Goal: Task Accomplishment & Management: Use online tool/utility

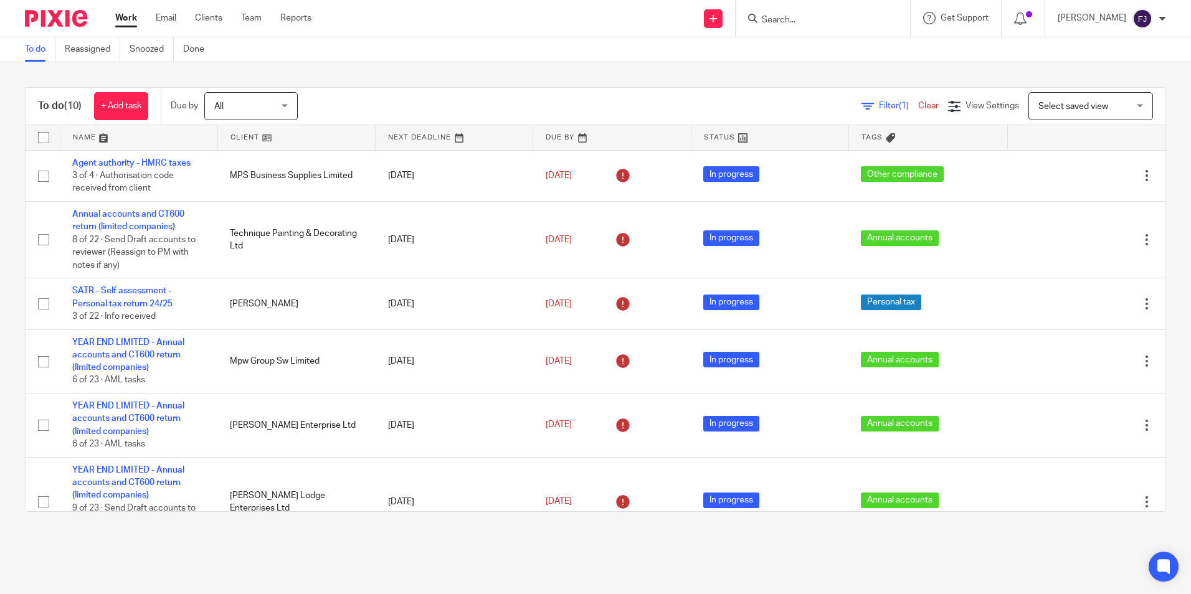
click at [130, 14] on link "Work" at bounding box center [126, 18] width 22 height 12
click at [132, 17] on link "Work" at bounding box center [126, 18] width 22 height 12
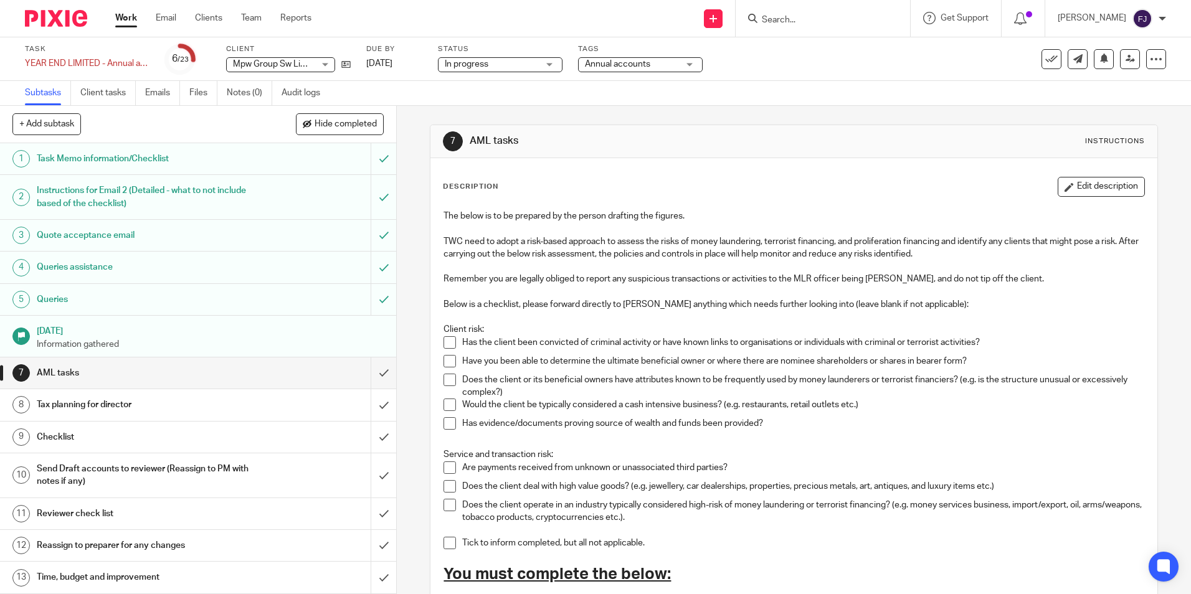
click at [445, 341] on span at bounding box center [449, 342] width 12 height 12
click at [445, 361] on span at bounding box center [449, 361] width 12 height 12
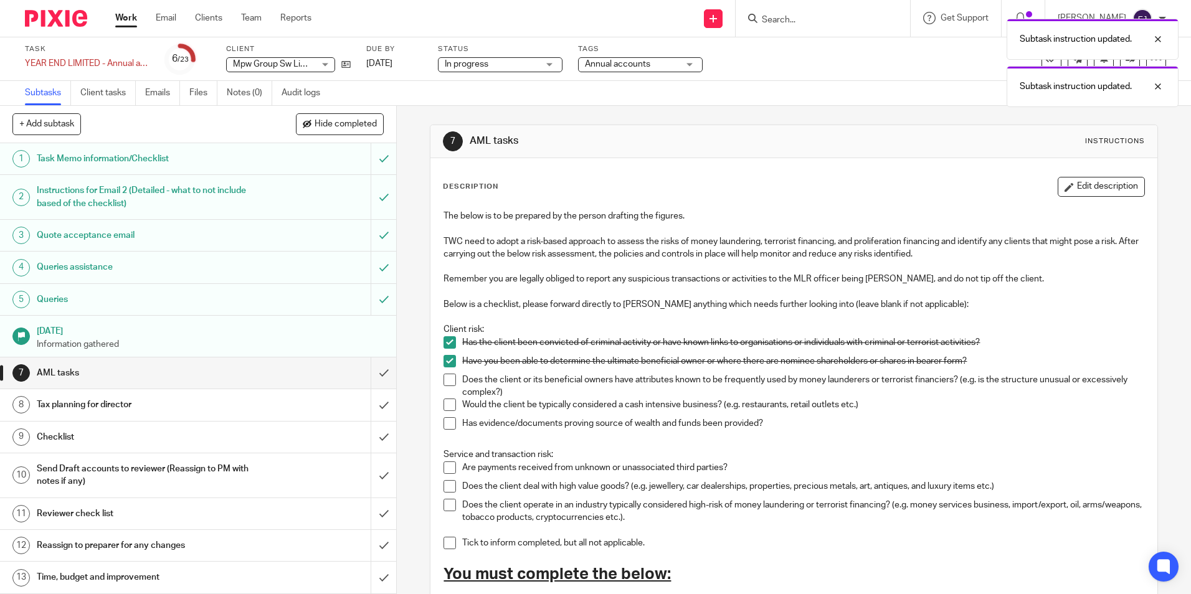
click at [446, 382] on span at bounding box center [449, 380] width 12 height 12
drag, startPoint x: 445, startPoint y: 408, endPoint x: 450, endPoint y: 425, distance: 18.0
click at [445, 408] on span at bounding box center [449, 405] width 12 height 12
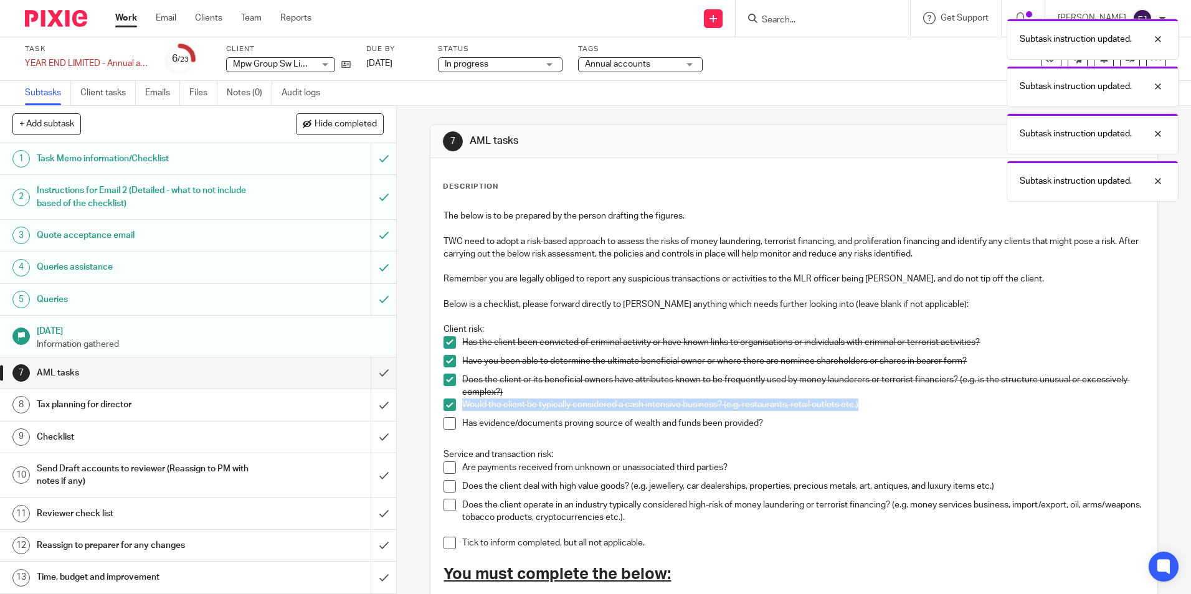
click at [446, 427] on span at bounding box center [449, 423] width 12 height 12
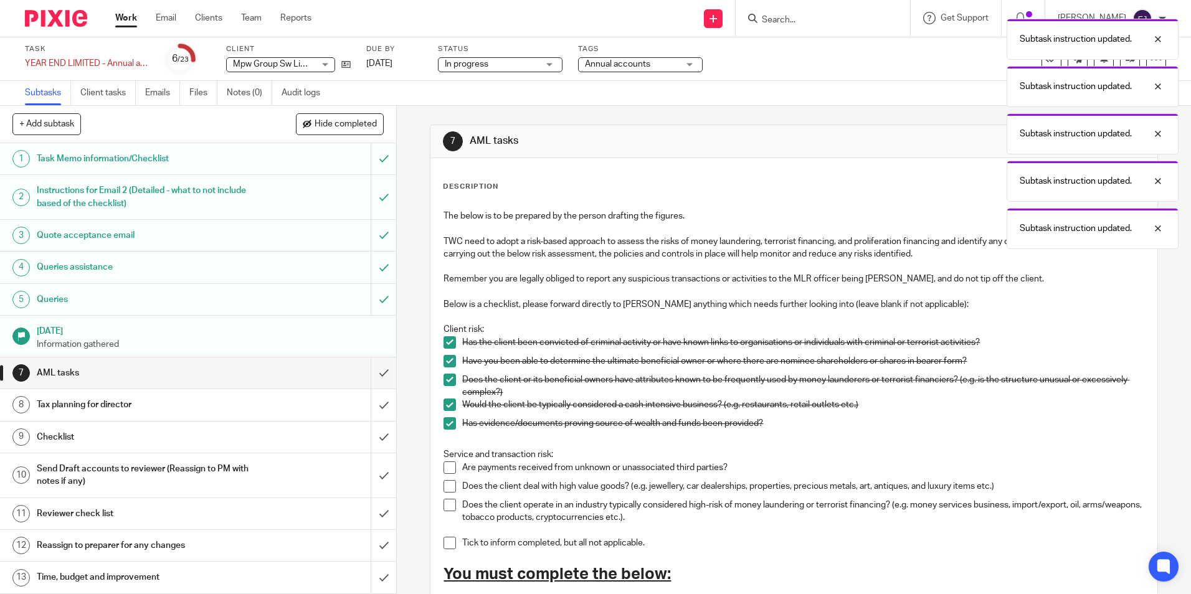
click at [443, 467] on span at bounding box center [449, 467] width 12 height 12
drag, startPoint x: 447, startPoint y: 486, endPoint x: 448, endPoint y: 511, distance: 24.3
click at [446, 486] on span at bounding box center [449, 486] width 12 height 12
click at [445, 507] on span at bounding box center [449, 505] width 12 height 12
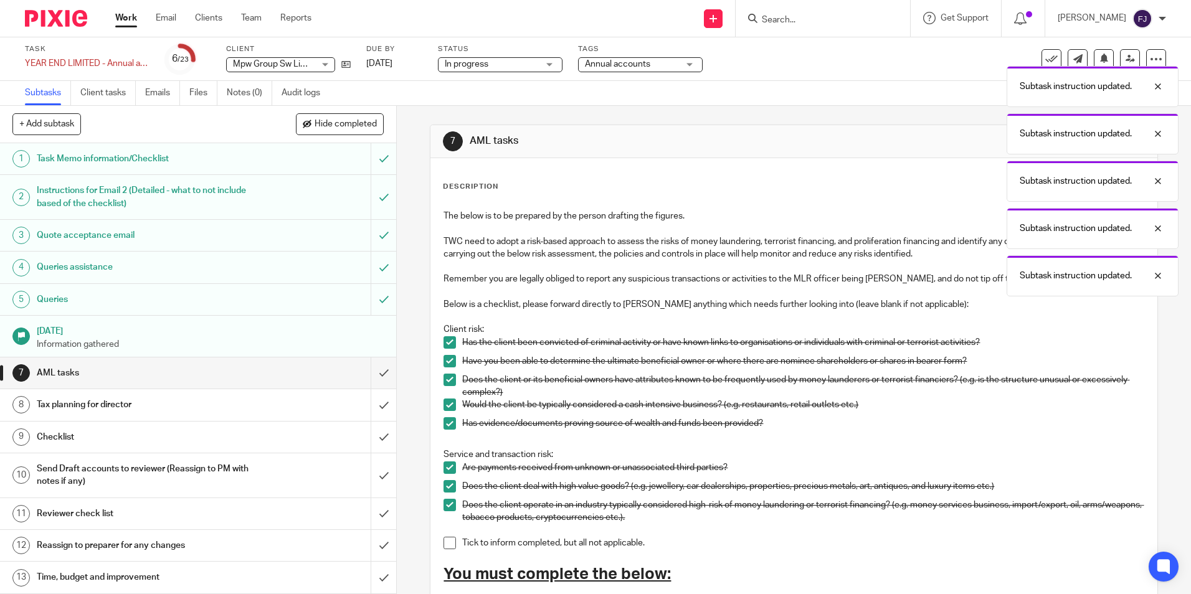
click at [443, 548] on span at bounding box center [449, 543] width 12 height 12
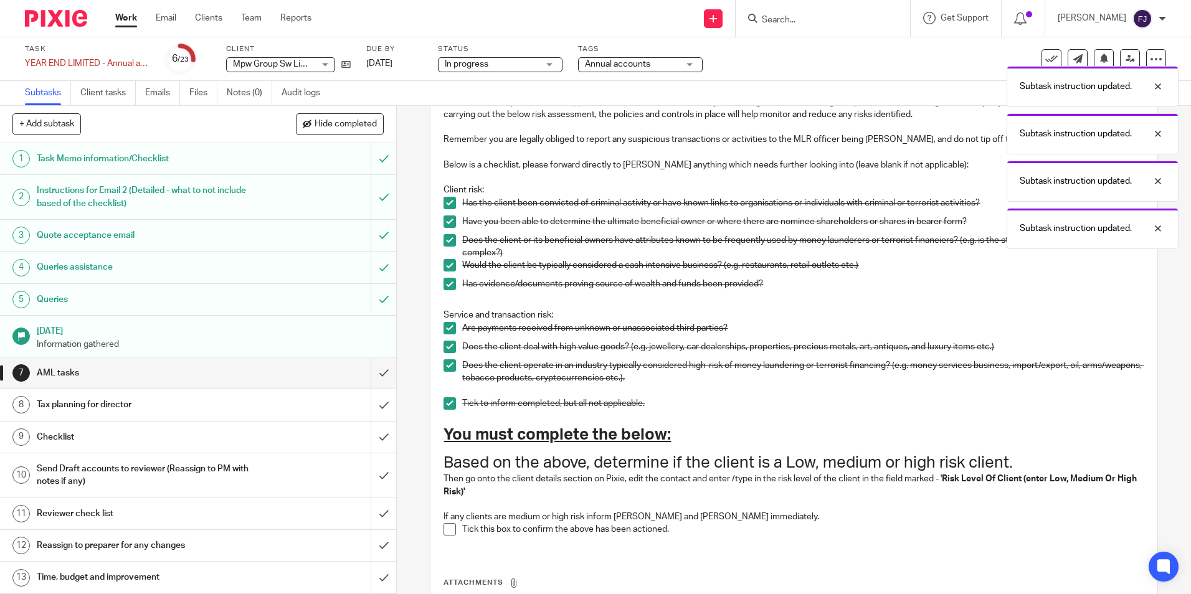
scroll to position [248, 0]
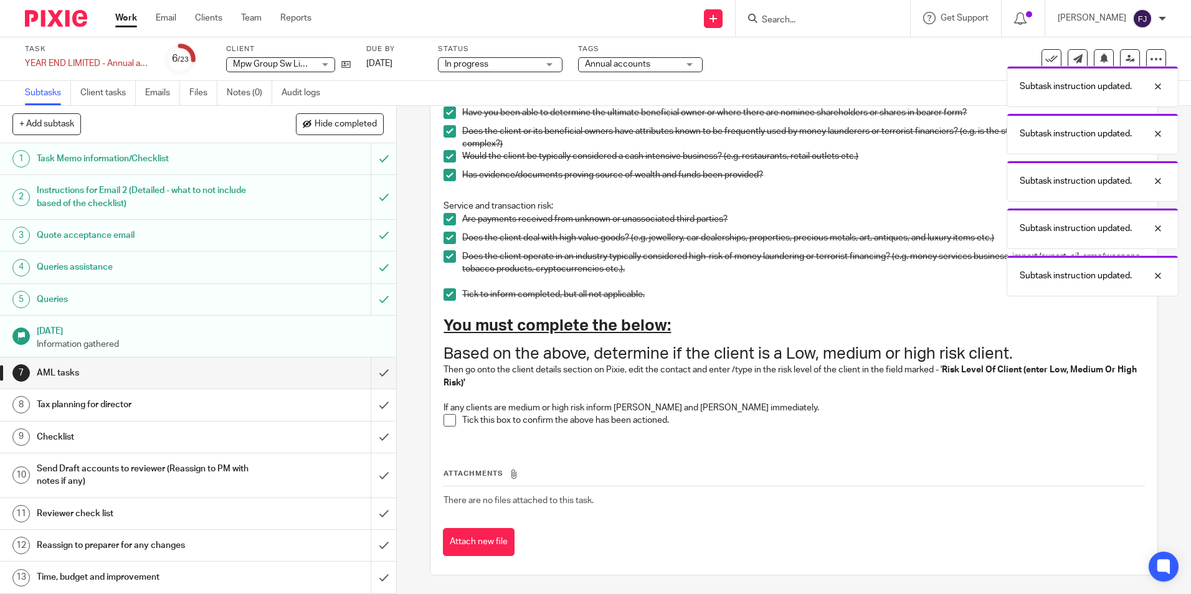
click at [446, 420] on span at bounding box center [449, 420] width 12 height 12
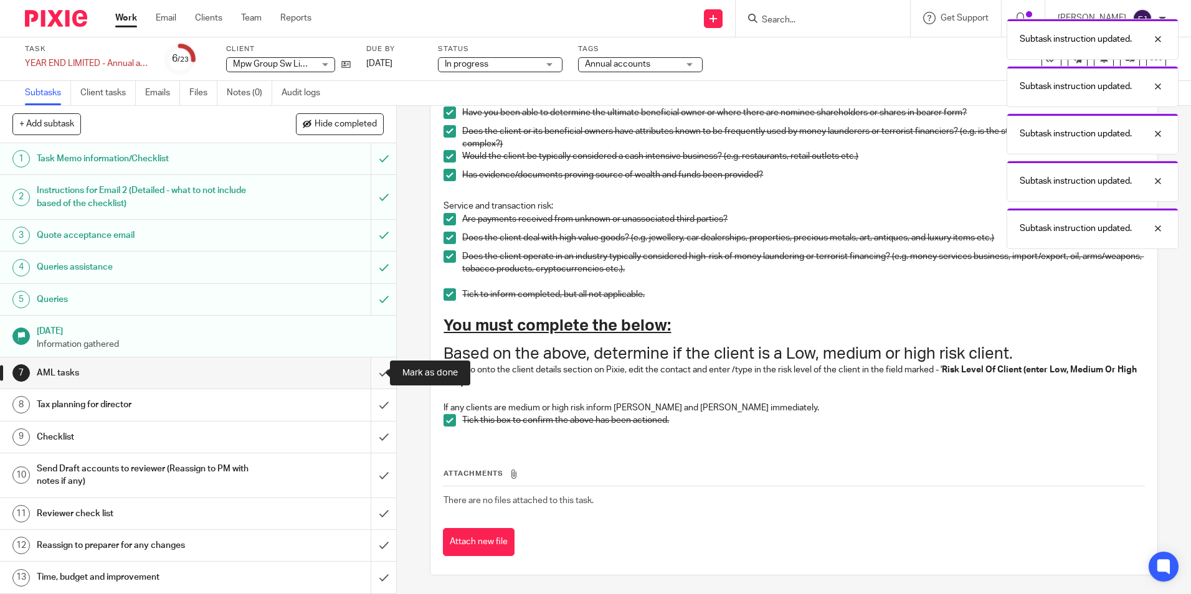
click at [372, 374] on input "submit" at bounding box center [198, 372] width 396 height 31
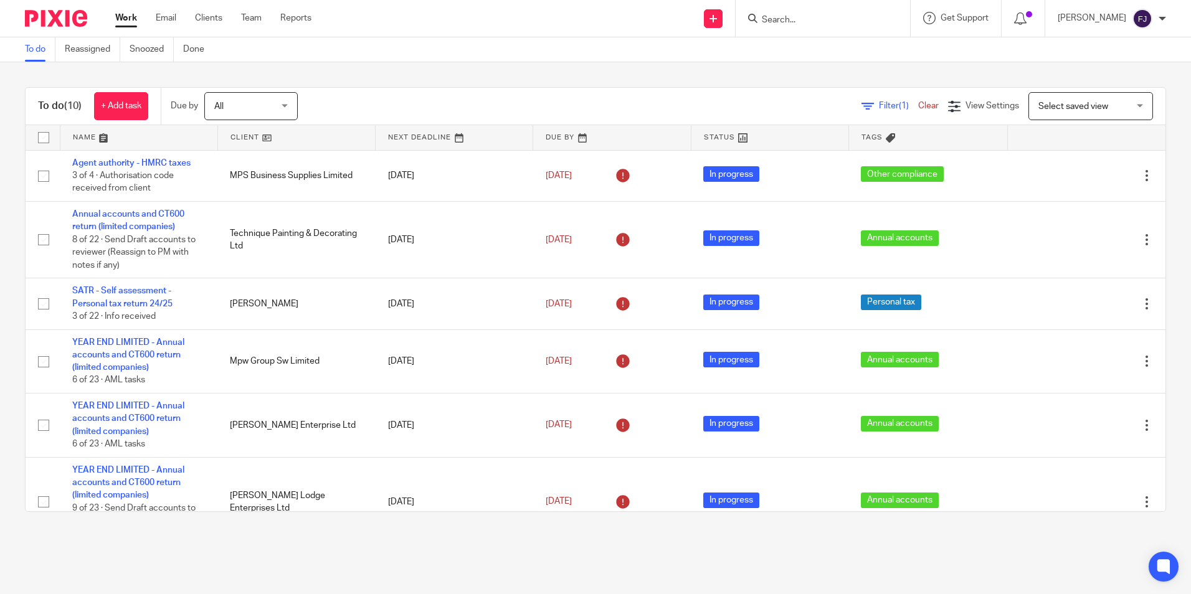
click at [126, 19] on link "Work" at bounding box center [126, 18] width 22 height 12
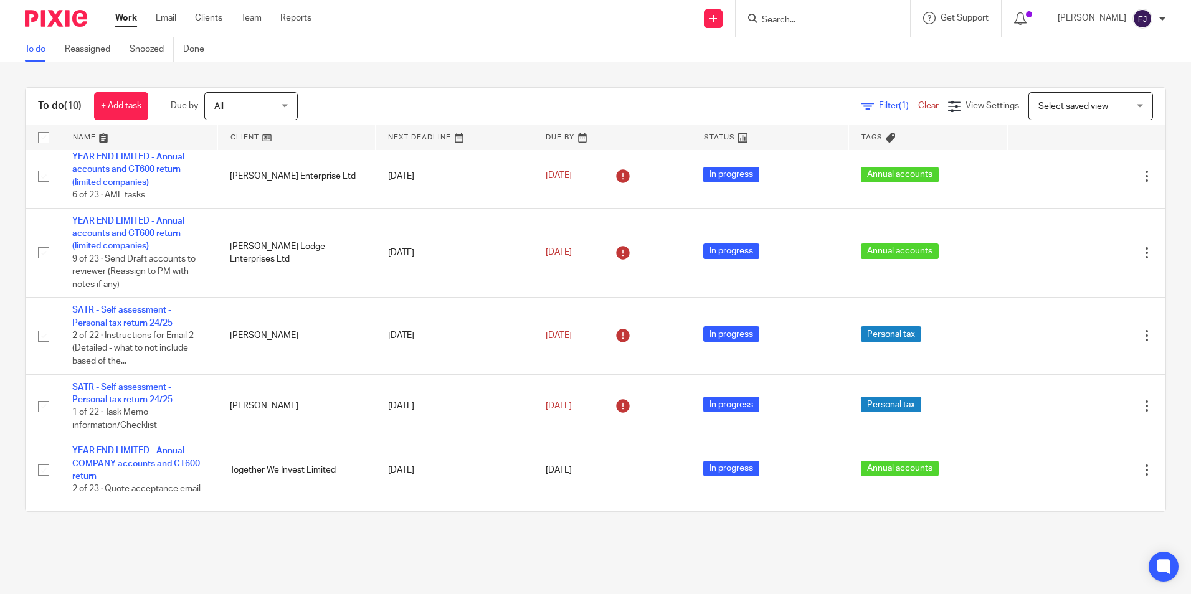
scroll to position [291, 0]
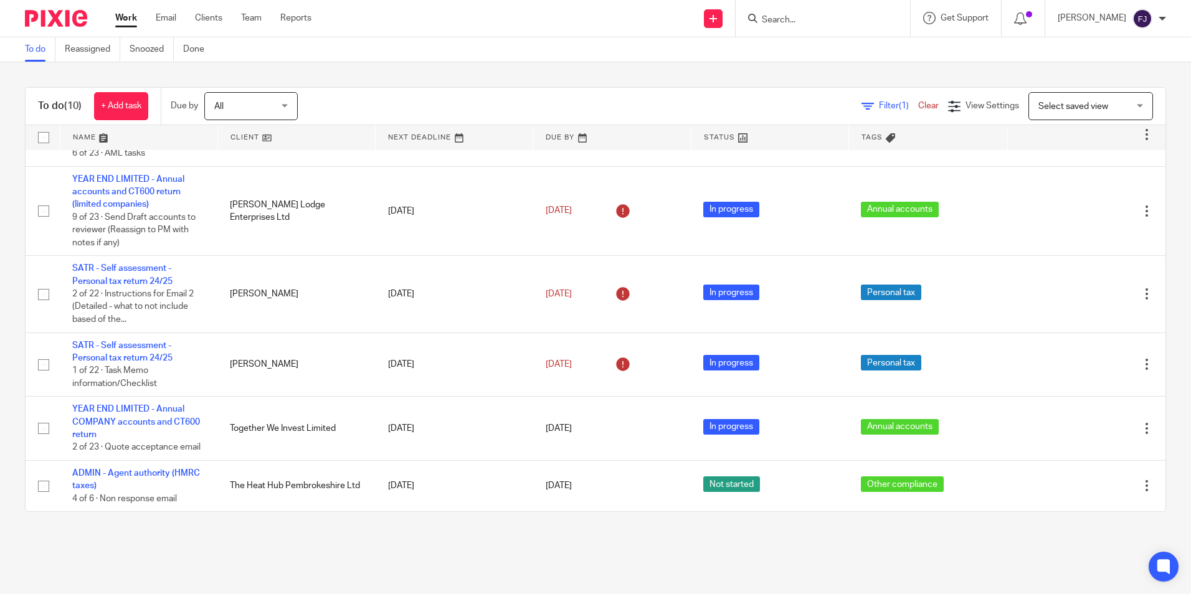
click at [120, 15] on link "Work" at bounding box center [126, 18] width 22 height 12
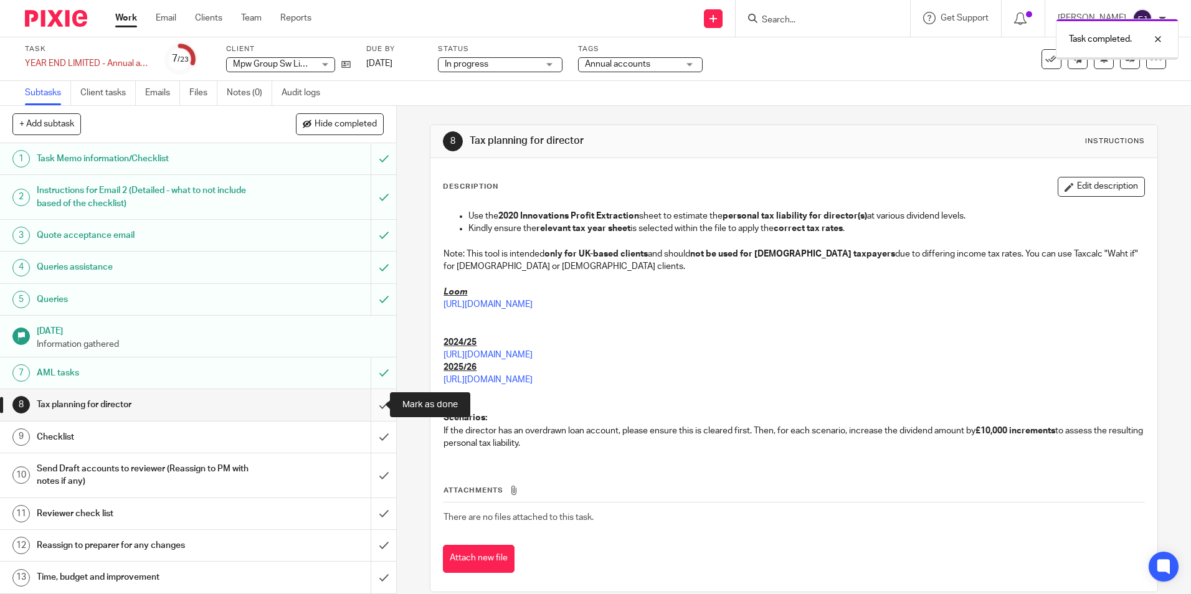
click at [367, 407] on input "submit" at bounding box center [198, 404] width 396 height 31
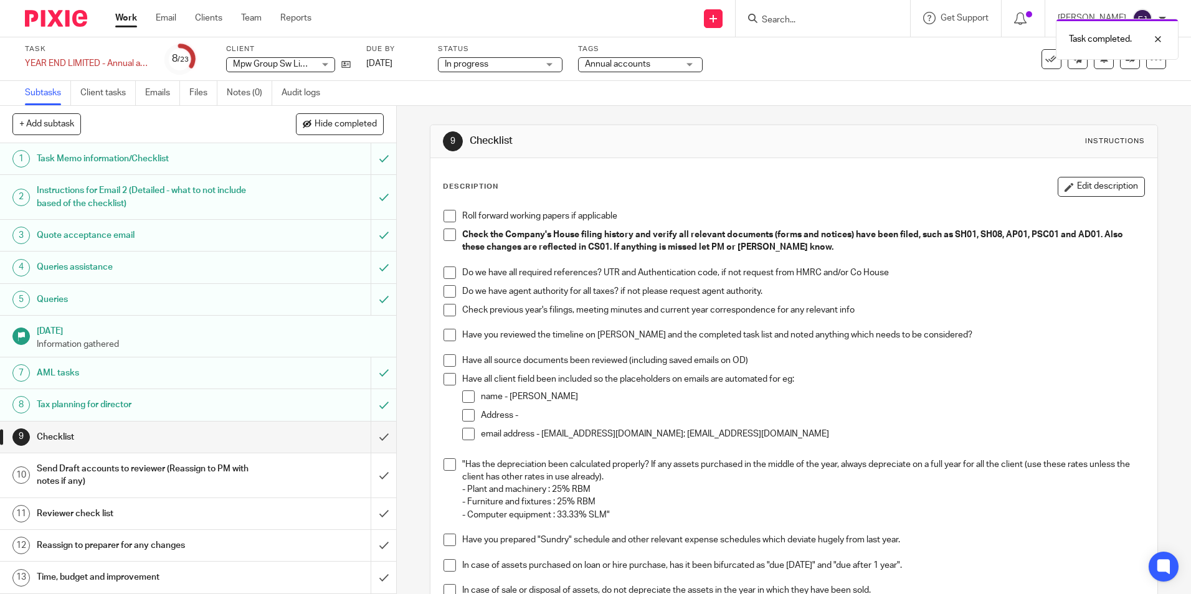
click at [443, 215] on span at bounding box center [449, 216] width 12 height 12
click at [451, 241] on li "Check the Company's House filing history and verify all relevant documents (for…" at bounding box center [793, 248] width 700 height 38
click at [443, 237] on span at bounding box center [449, 235] width 12 height 12
click at [444, 276] on span at bounding box center [449, 272] width 12 height 12
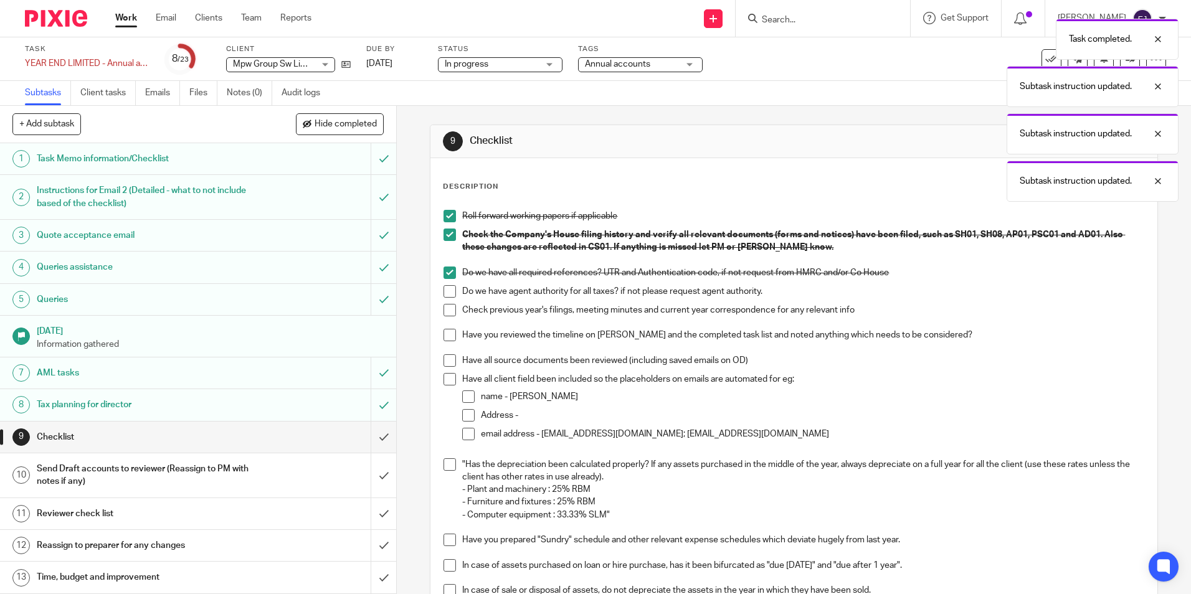
click at [445, 288] on span at bounding box center [449, 291] width 12 height 12
click at [445, 306] on span at bounding box center [449, 310] width 12 height 12
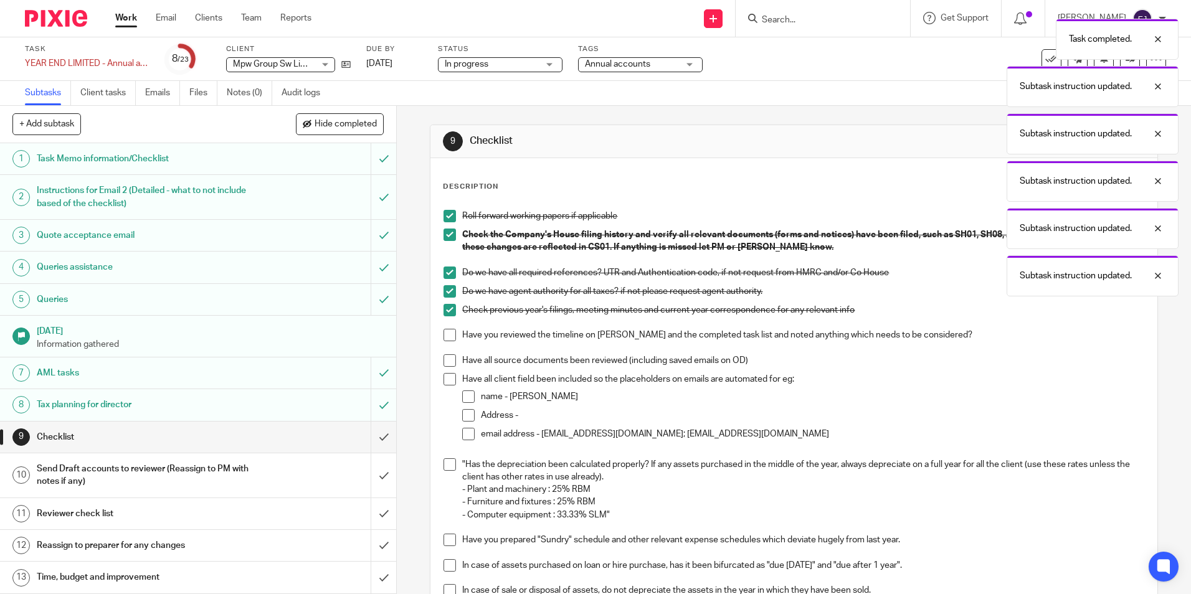
click at [443, 335] on span at bounding box center [449, 335] width 12 height 12
click at [447, 364] on span at bounding box center [449, 360] width 12 height 12
click at [445, 378] on span at bounding box center [449, 379] width 12 height 12
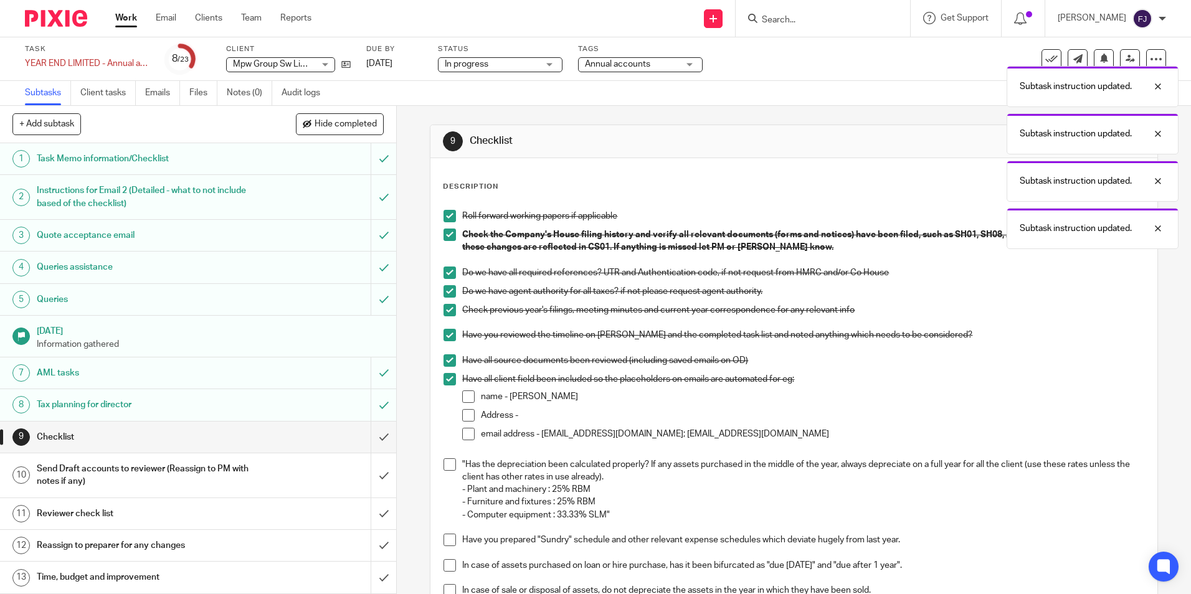
click at [463, 395] on span at bounding box center [468, 396] width 12 height 12
click at [467, 407] on li "name - [PERSON_NAME]" at bounding box center [802, 399] width 681 height 19
click at [466, 416] on span at bounding box center [468, 415] width 12 height 12
click at [466, 435] on span at bounding box center [468, 434] width 12 height 12
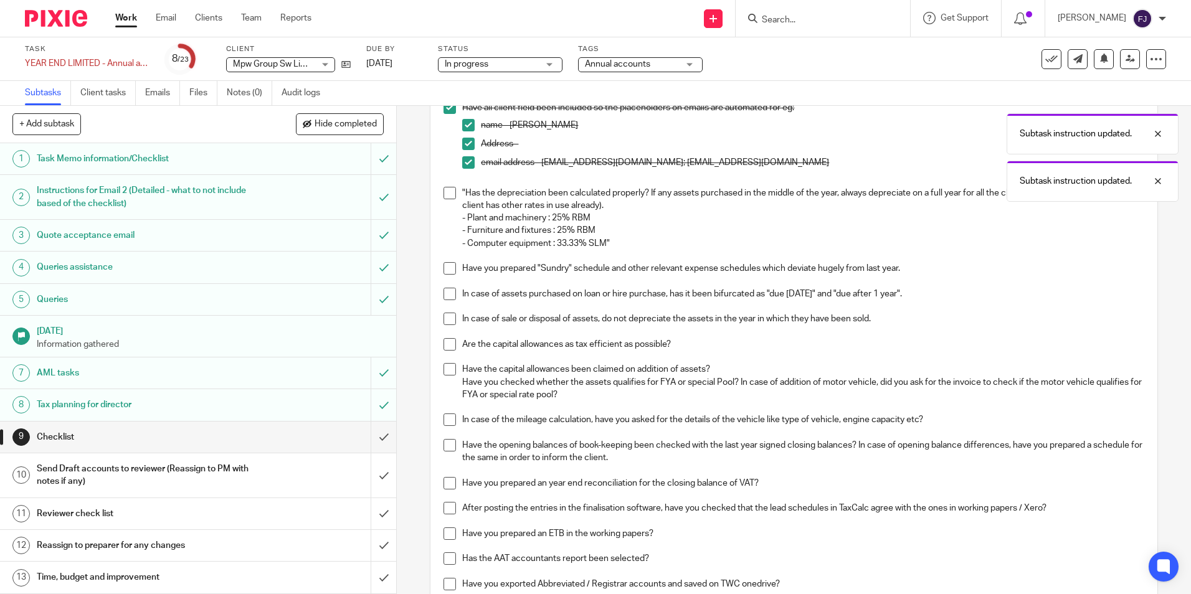
scroll to position [249, 0]
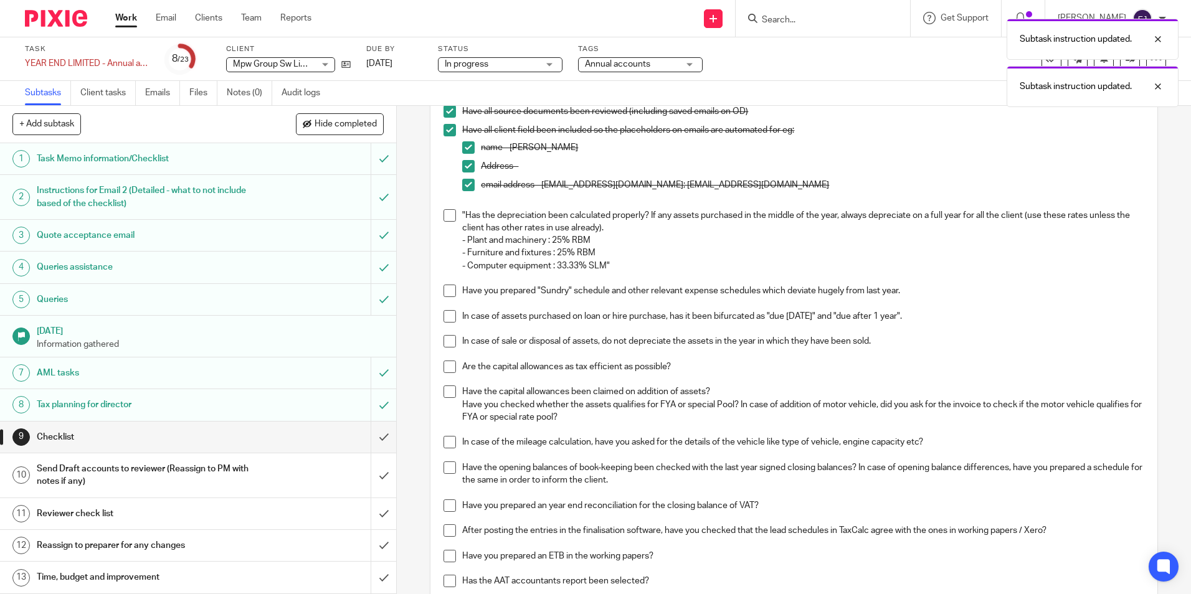
click at [445, 213] on span at bounding box center [449, 215] width 12 height 12
click at [447, 292] on span at bounding box center [449, 291] width 12 height 12
click at [445, 318] on span at bounding box center [449, 316] width 12 height 12
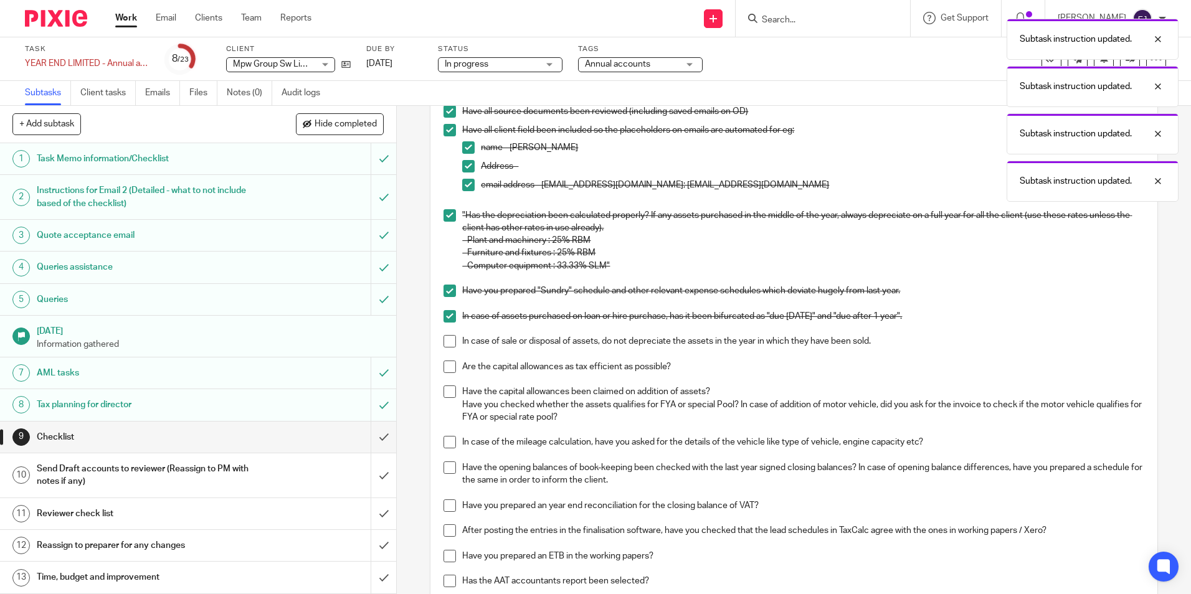
click at [446, 345] on span at bounding box center [449, 341] width 12 height 12
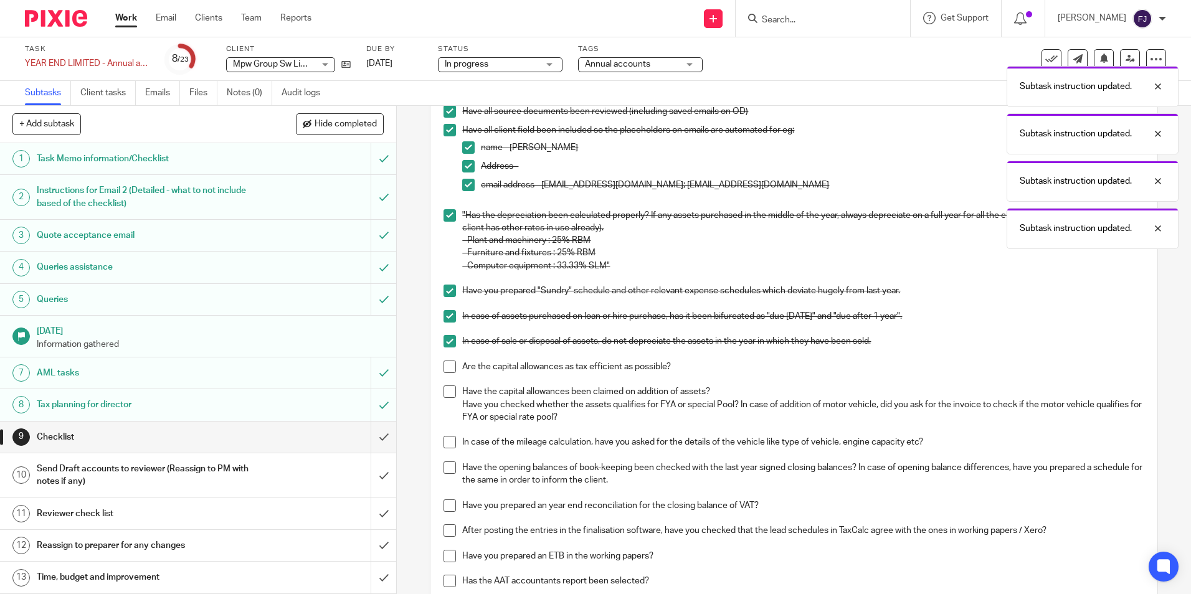
click at [445, 364] on span at bounding box center [449, 367] width 12 height 12
click at [447, 390] on span at bounding box center [449, 391] width 12 height 12
click at [445, 443] on span at bounding box center [449, 442] width 12 height 12
click at [443, 464] on span at bounding box center [449, 467] width 12 height 12
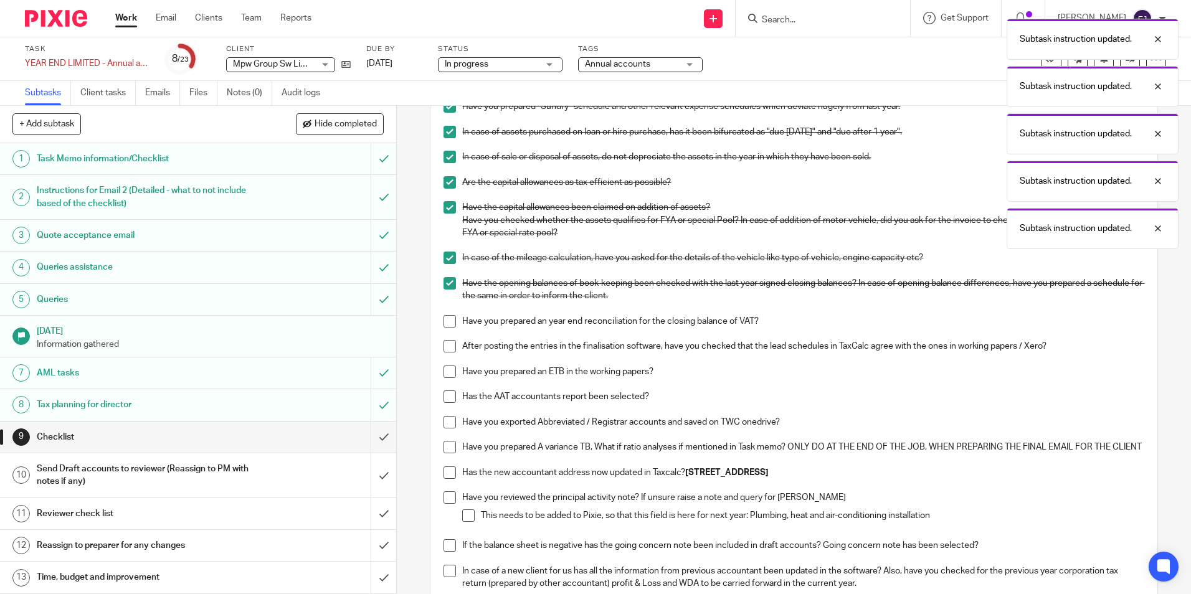
scroll to position [436, 0]
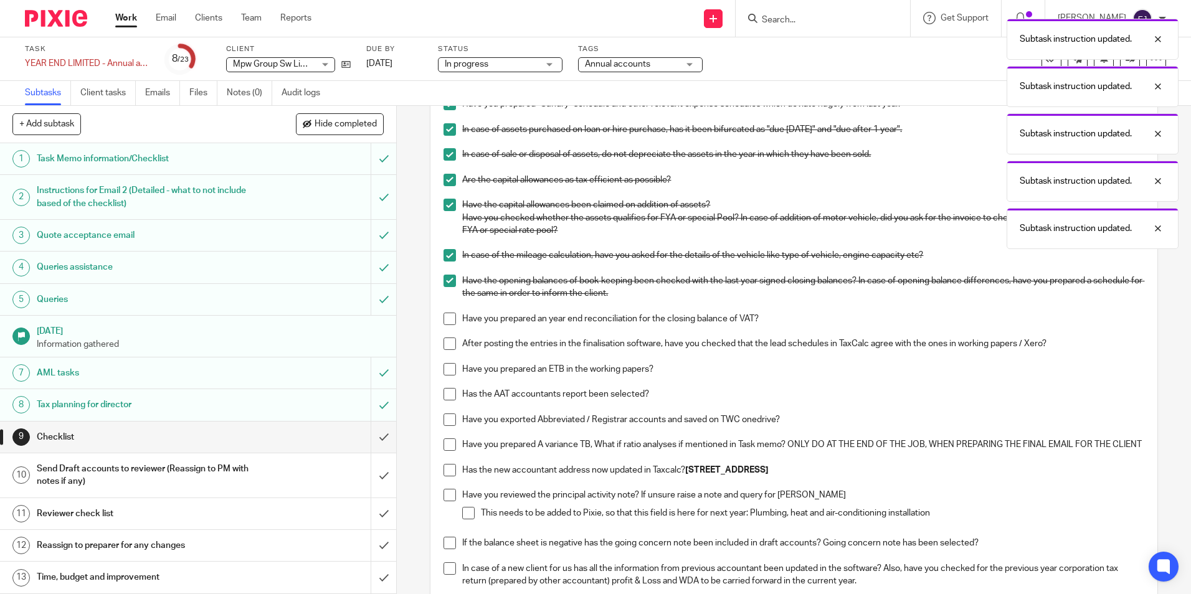
drag, startPoint x: 446, startPoint y: 317, endPoint x: 443, endPoint y: 349, distance: 32.6
click at [446, 317] on span at bounding box center [449, 319] width 12 height 12
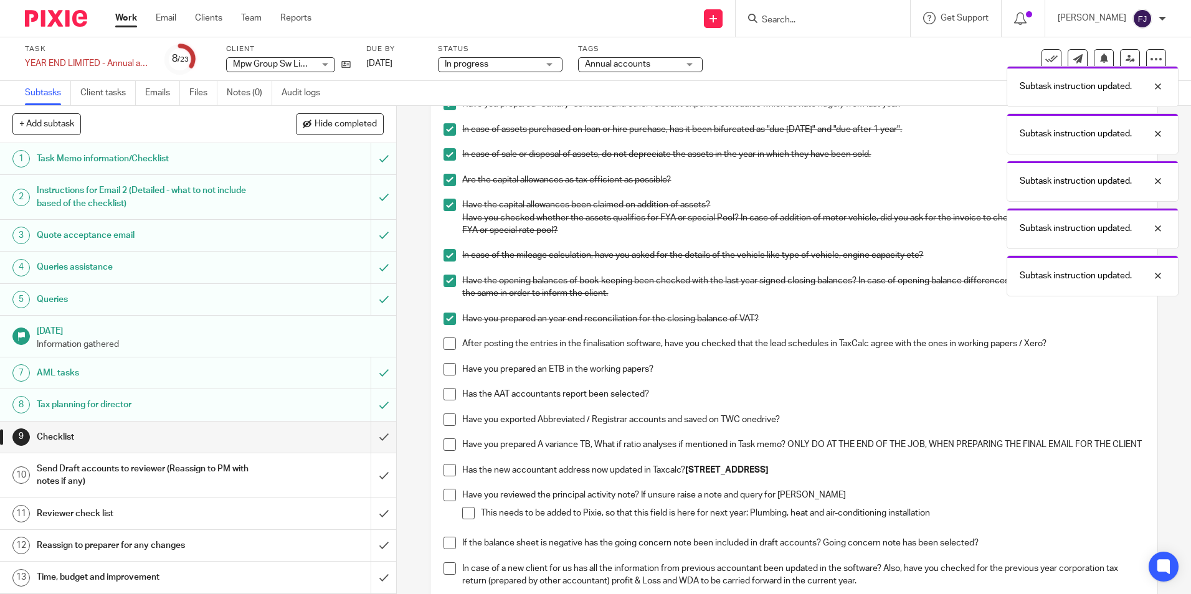
click at [446, 344] on span at bounding box center [449, 343] width 12 height 12
click at [445, 365] on span at bounding box center [449, 369] width 12 height 12
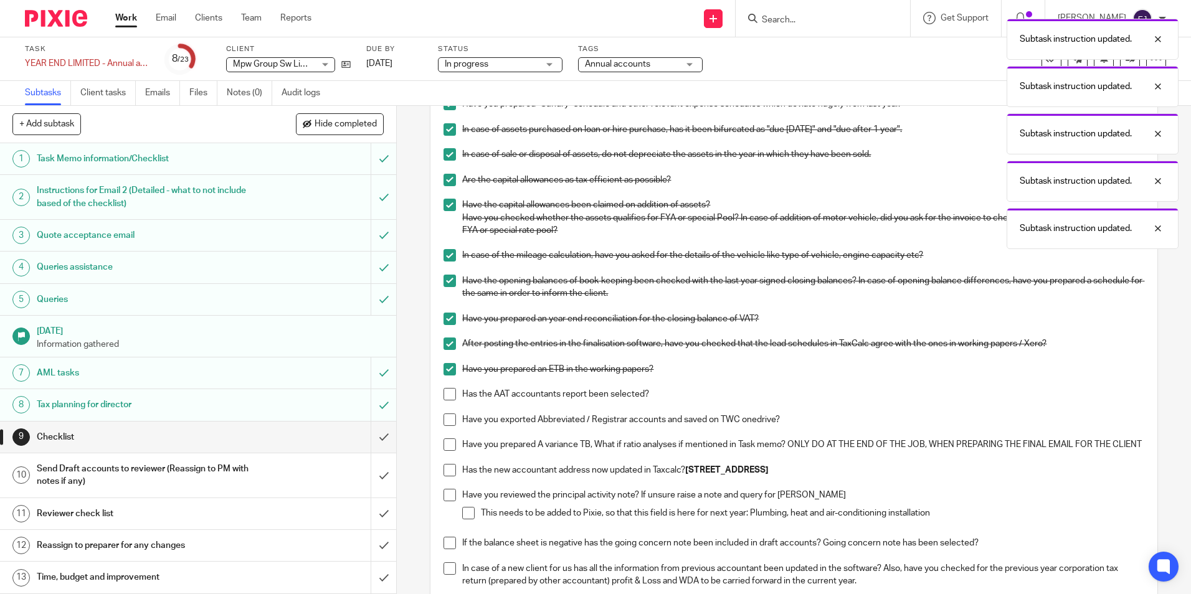
click at [451, 394] on span at bounding box center [449, 394] width 12 height 12
click at [450, 418] on span at bounding box center [449, 419] width 12 height 12
click at [453, 445] on li "Have you prepared A variance TB, What if ratio analyses if mentioned in Task me…" at bounding box center [793, 451] width 700 height 26
click at [446, 442] on span at bounding box center [449, 444] width 12 height 12
drag, startPoint x: 447, startPoint y: 481, endPoint x: 445, endPoint y: 500, distance: 18.8
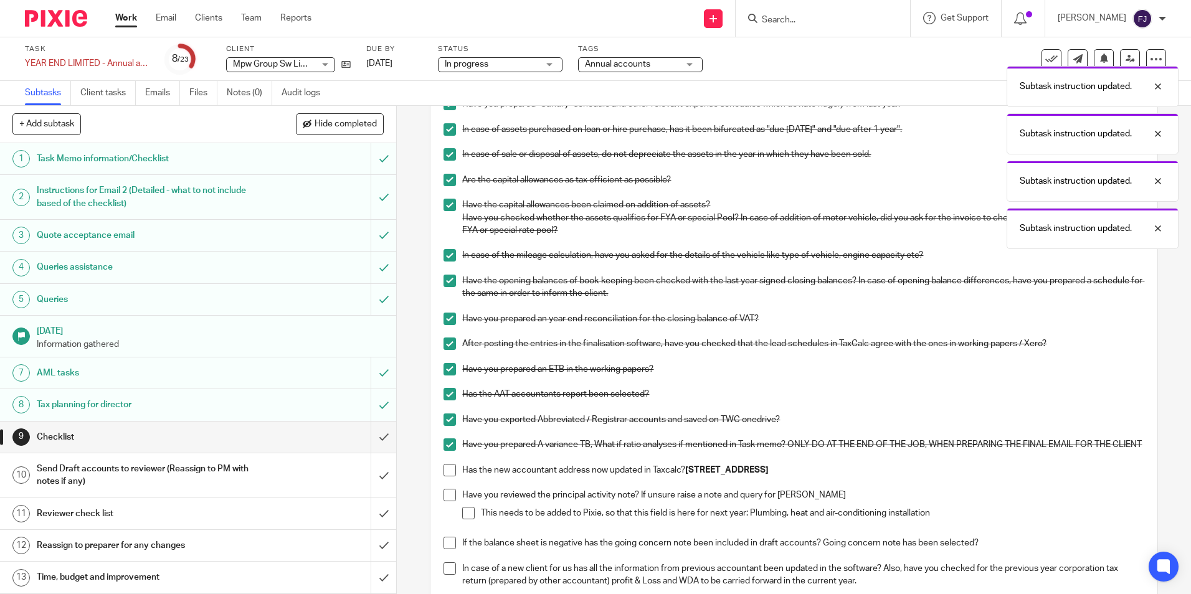
click at [446, 476] on span at bounding box center [449, 470] width 12 height 12
click at [444, 501] on span at bounding box center [449, 495] width 12 height 12
click at [463, 519] on span at bounding box center [468, 513] width 12 height 12
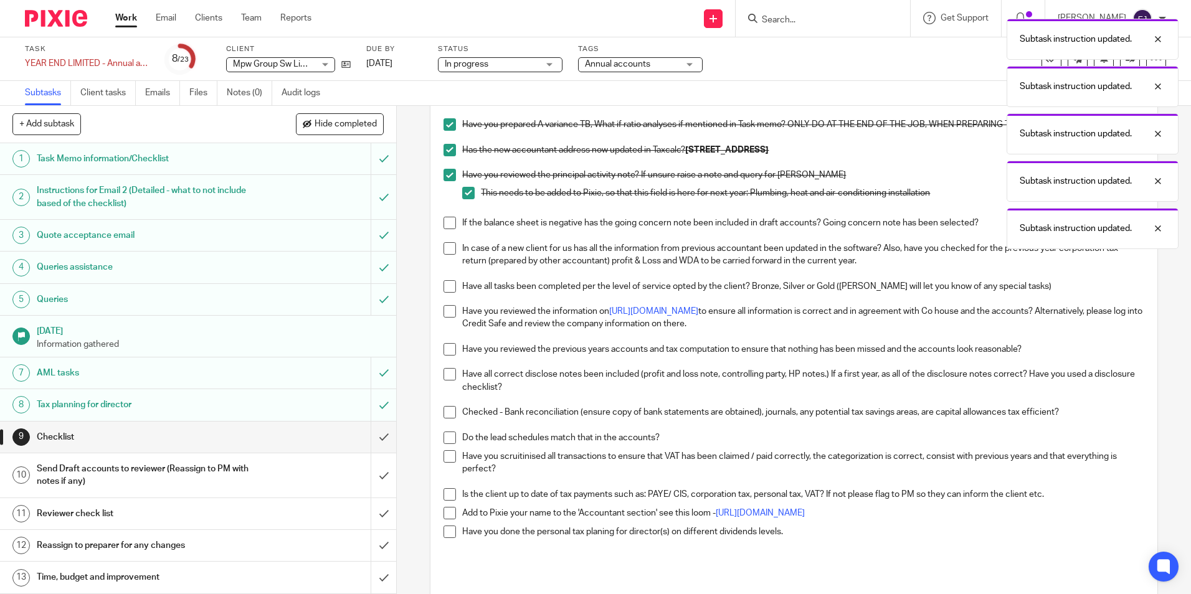
scroll to position [809, 0]
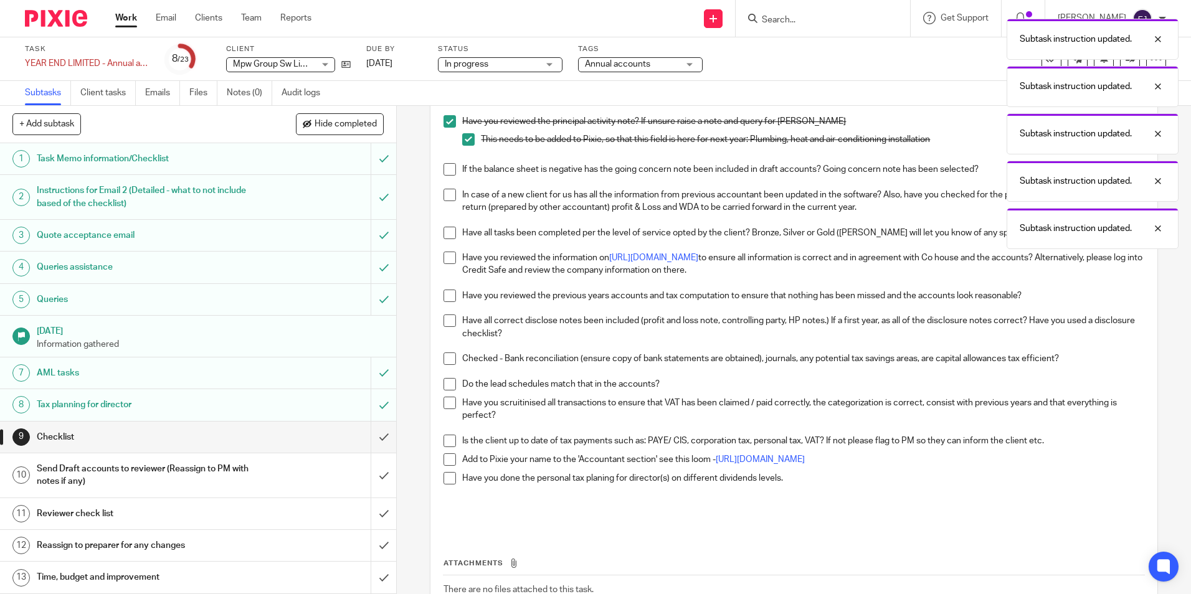
click at [446, 176] on span at bounding box center [449, 169] width 12 height 12
click at [446, 201] on span at bounding box center [449, 195] width 12 height 12
click at [446, 239] on span at bounding box center [449, 233] width 12 height 12
click at [446, 264] on span at bounding box center [449, 258] width 12 height 12
click at [446, 302] on span at bounding box center [449, 296] width 12 height 12
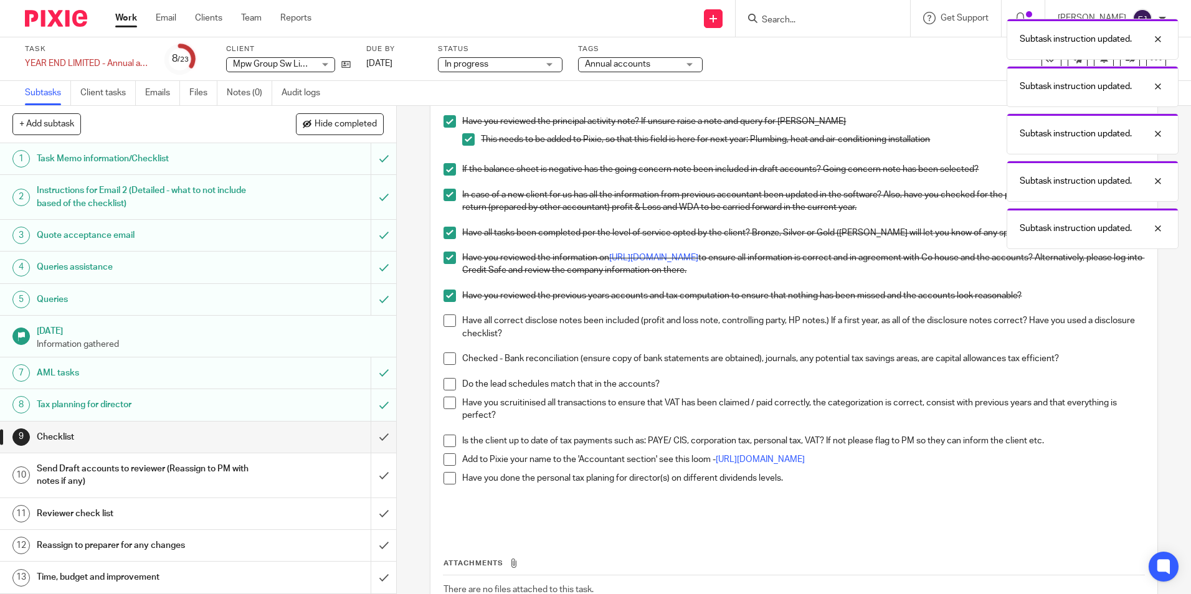
click at [446, 327] on span at bounding box center [449, 320] width 12 height 12
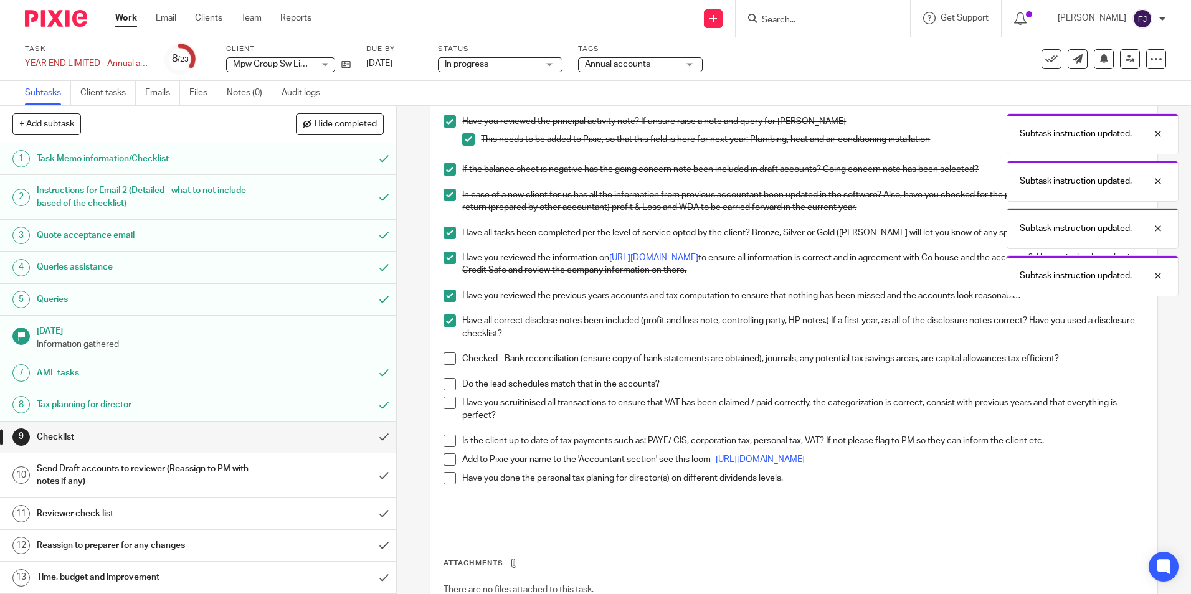
click at [446, 365] on span at bounding box center [449, 358] width 12 height 12
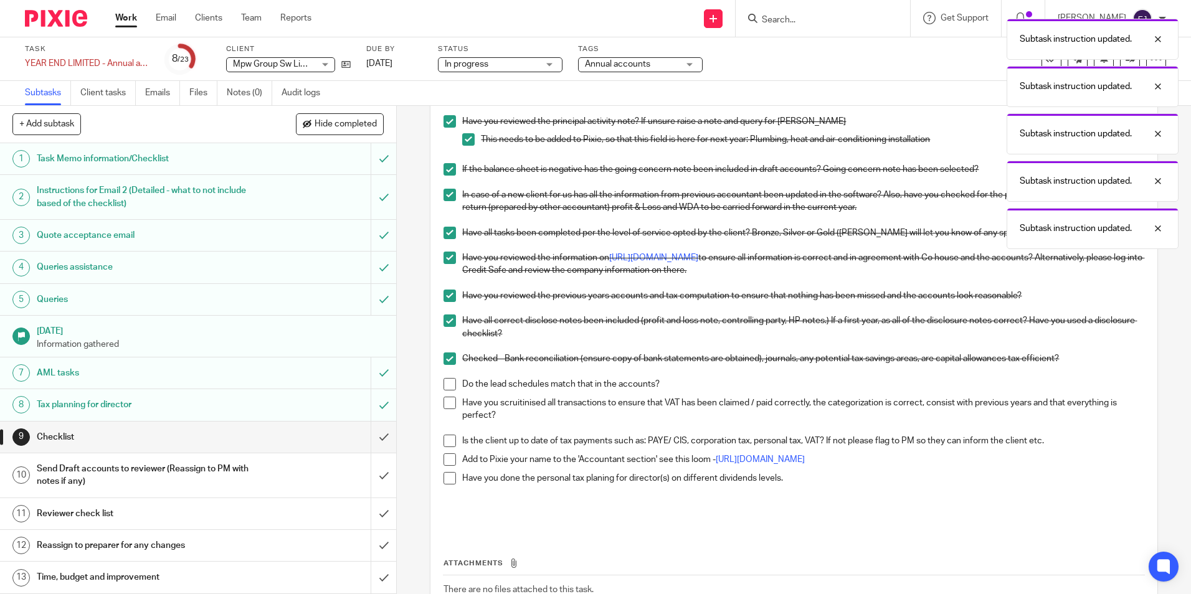
drag, startPoint x: 444, startPoint y: 393, endPoint x: 443, endPoint y: 402, distance: 8.8
click at [443, 390] on span at bounding box center [449, 384] width 12 height 12
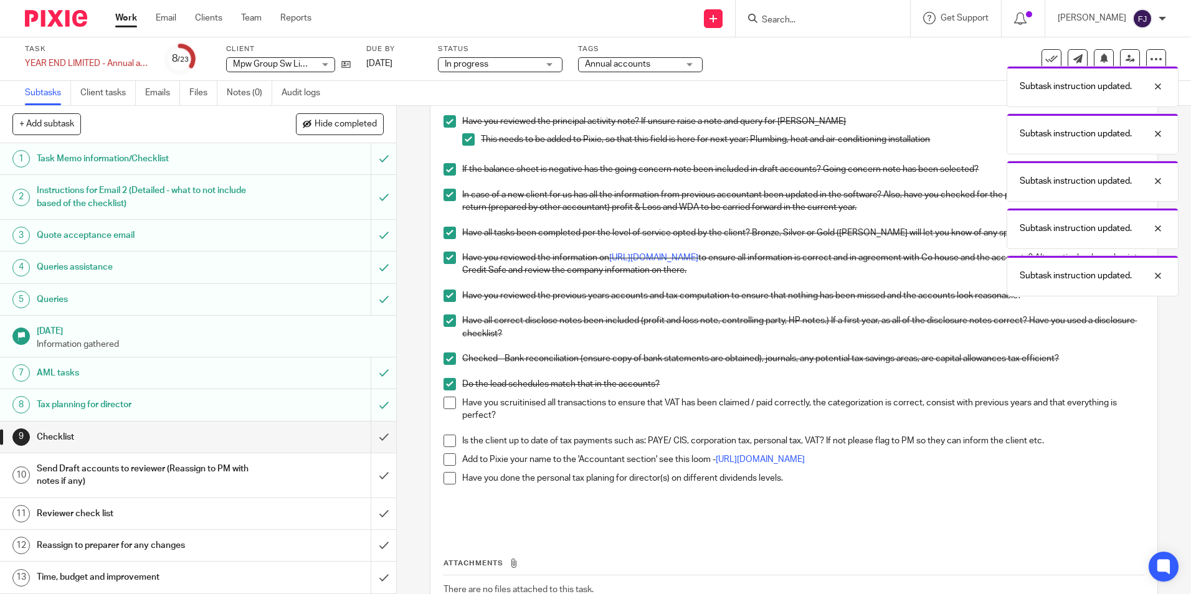
click at [450, 409] on span at bounding box center [449, 403] width 12 height 12
click at [448, 447] on span at bounding box center [449, 441] width 12 height 12
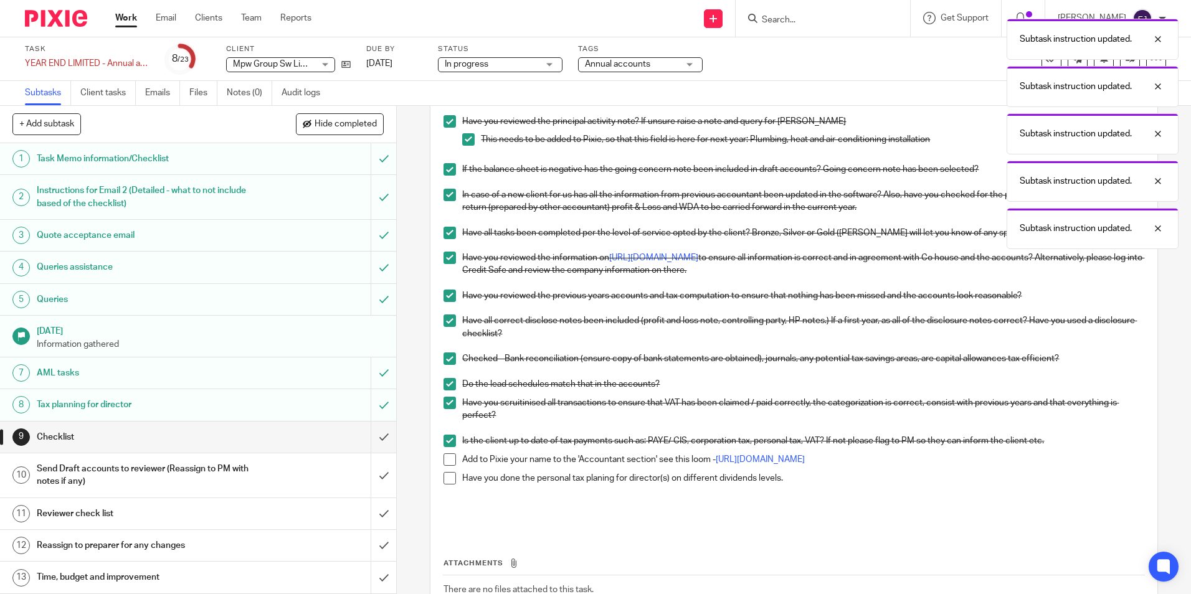
click at [448, 466] on span at bounding box center [449, 459] width 12 height 12
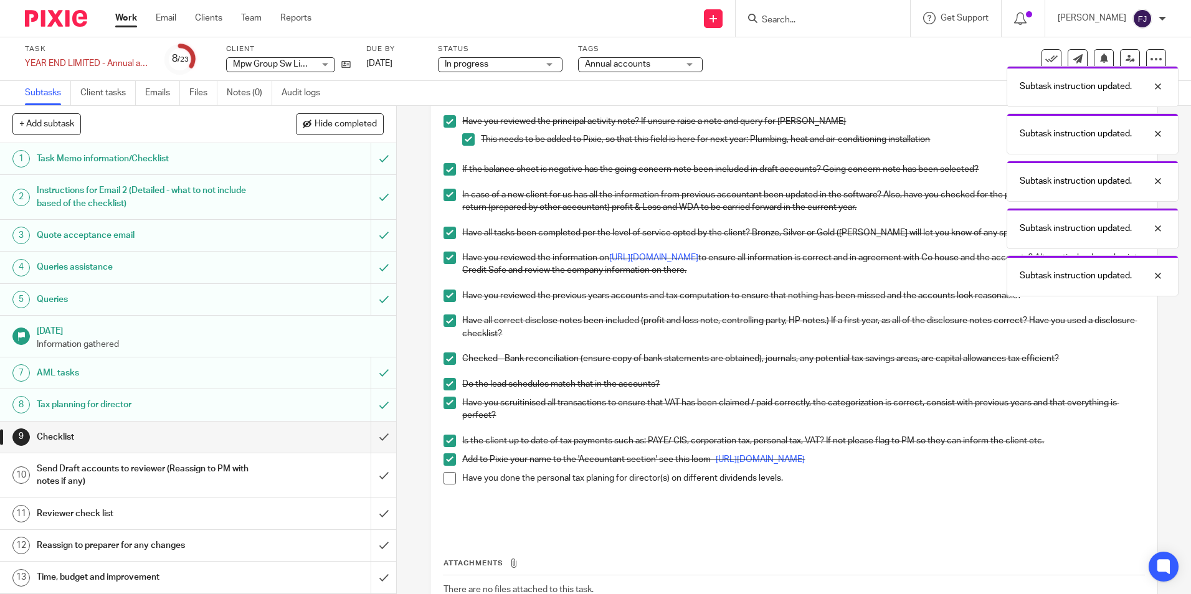
click at [450, 484] on span at bounding box center [449, 478] width 12 height 12
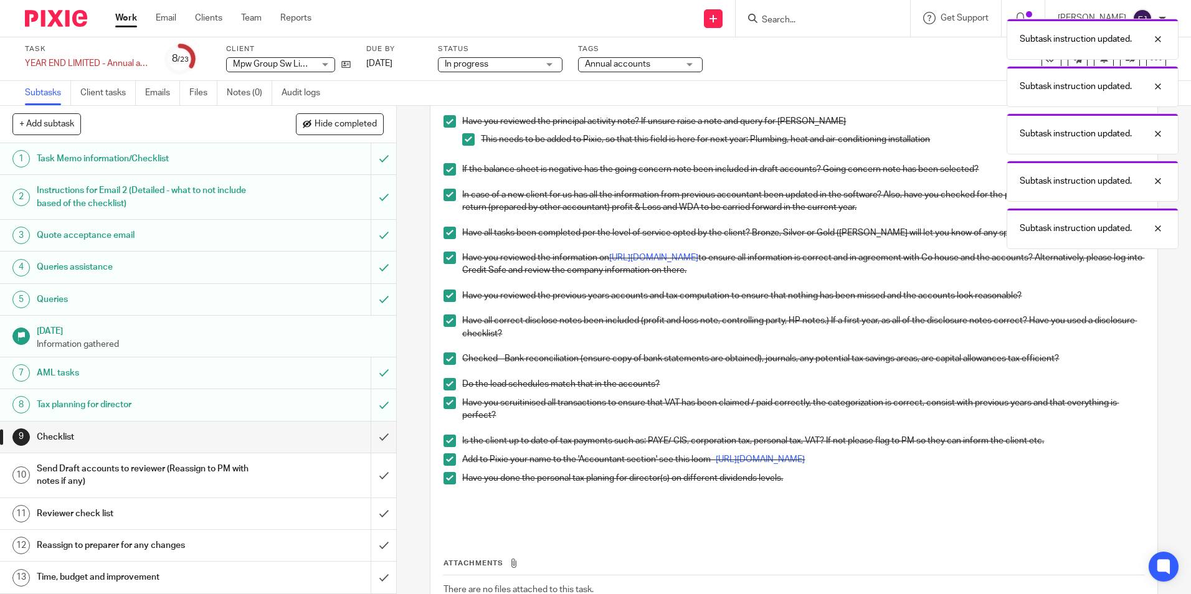
scroll to position [911, 0]
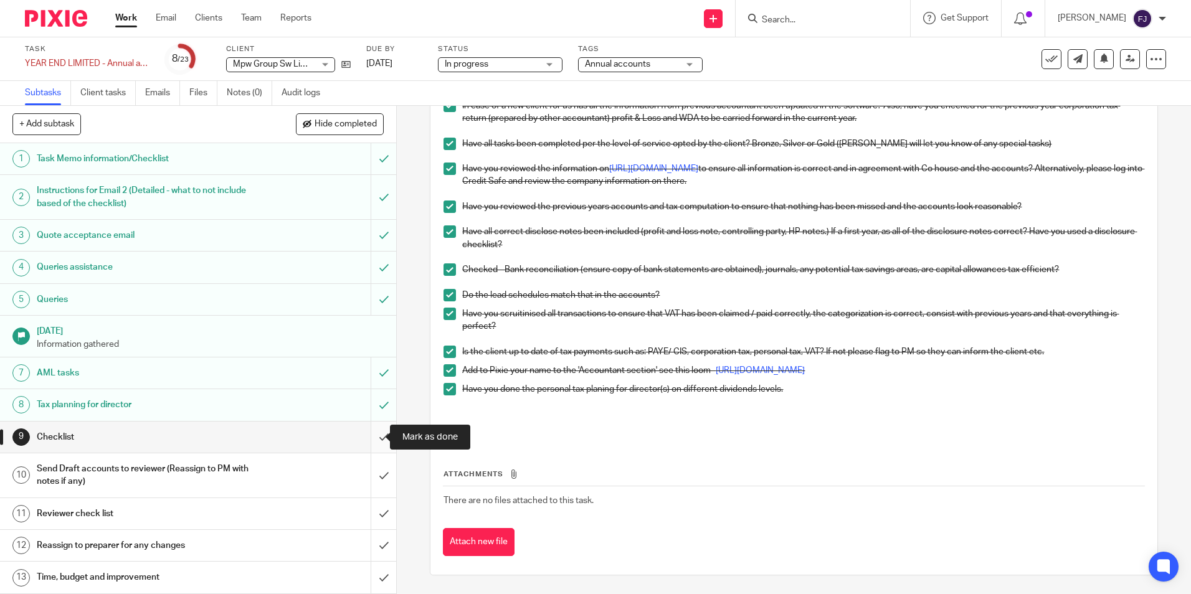
click at [372, 437] on input "submit" at bounding box center [198, 437] width 396 height 31
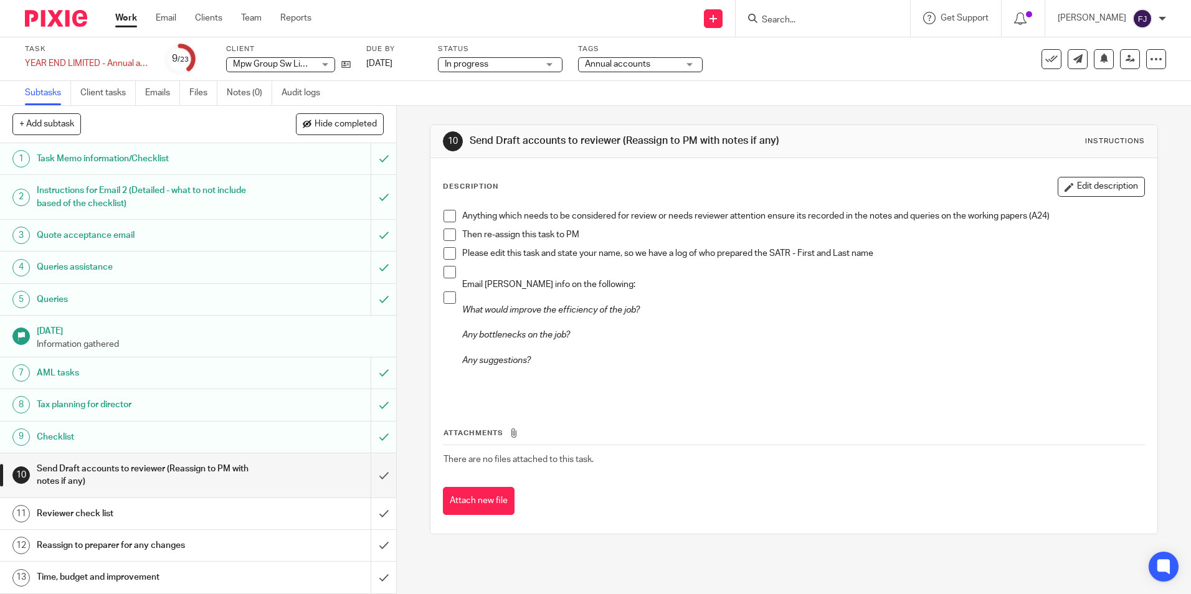
drag, startPoint x: 505, startPoint y: 187, endPoint x: 404, endPoint y: 369, distance: 208.5
click at [404, 369] on div "10 Send Draft accounts to reviewer (Reassign to PM with notes if any) Instructi…" at bounding box center [794, 350] width 794 height 488
click at [802, 318] on p at bounding box center [802, 322] width 681 height 12
click at [125, 15] on link "Work" at bounding box center [126, 18] width 22 height 12
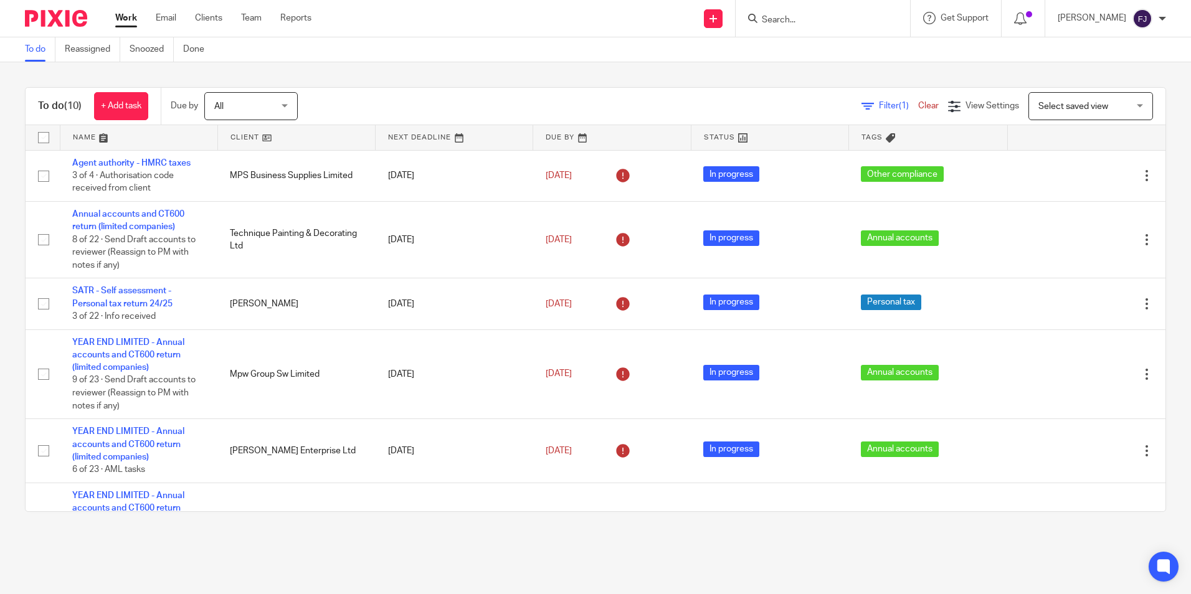
scroll to position [316, 0]
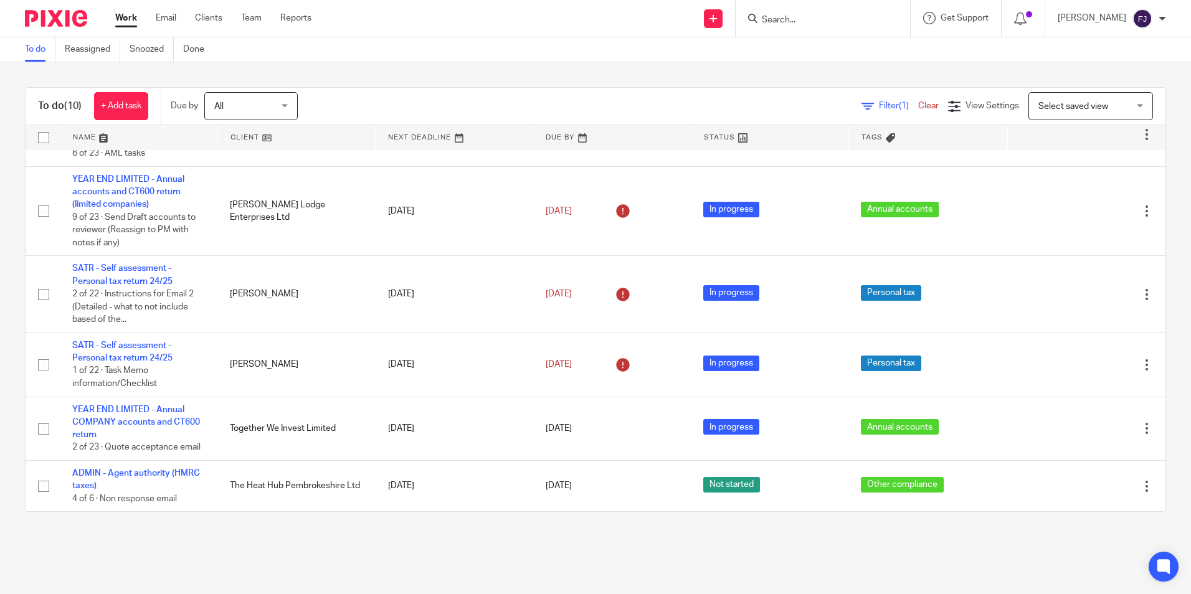
click at [123, 16] on link "Work" at bounding box center [126, 18] width 22 height 12
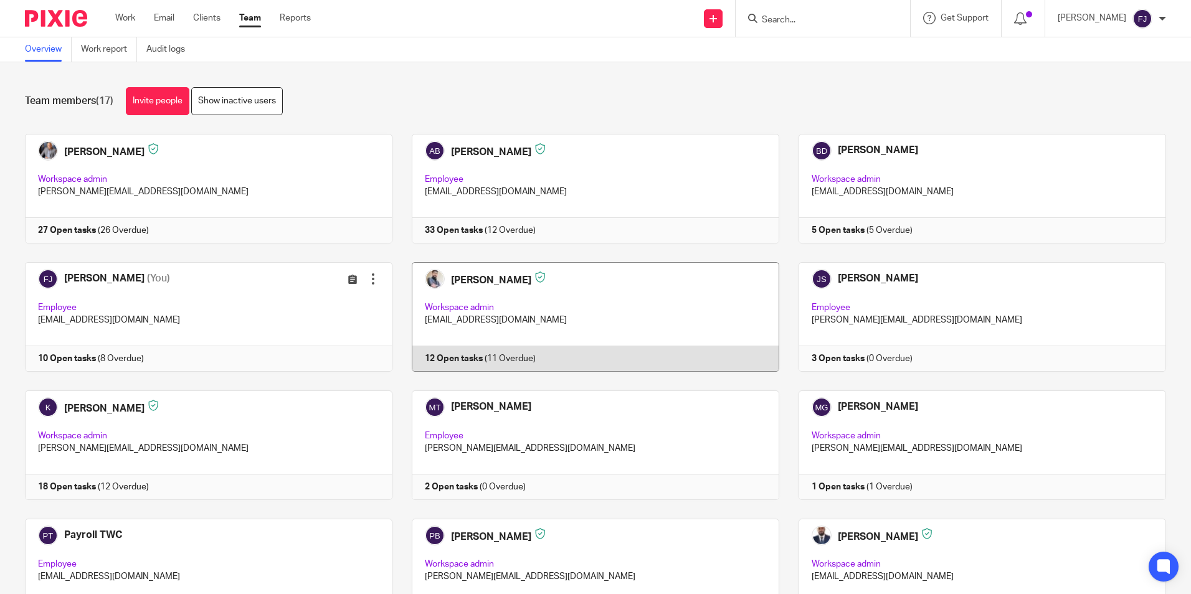
click at [466, 281] on link at bounding box center [585, 317] width 387 height 110
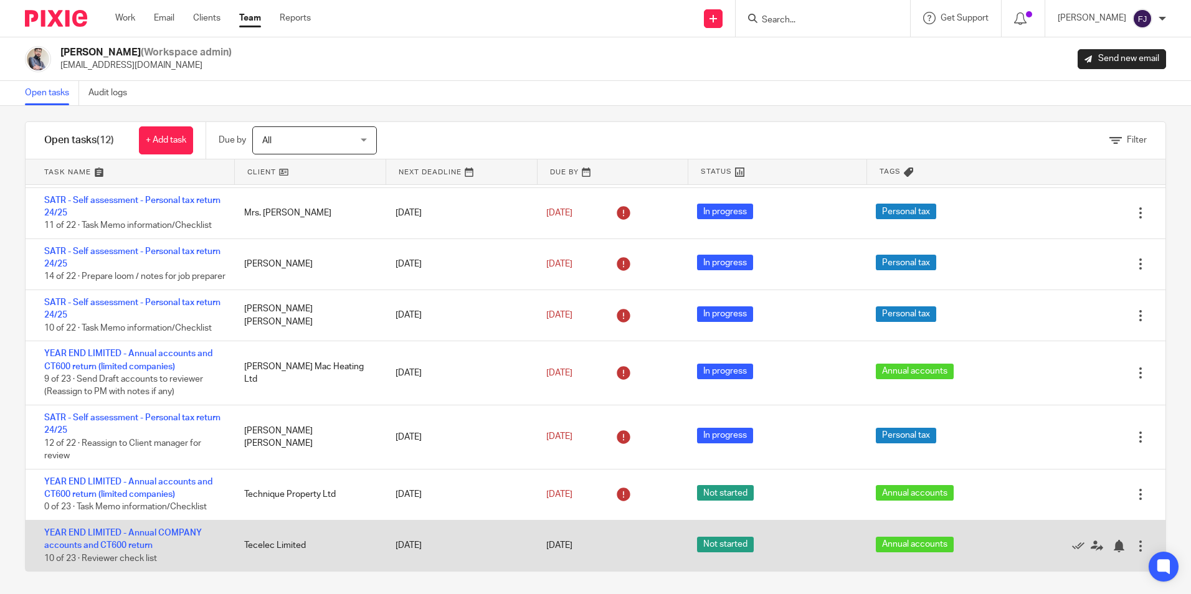
scroll to position [12, 0]
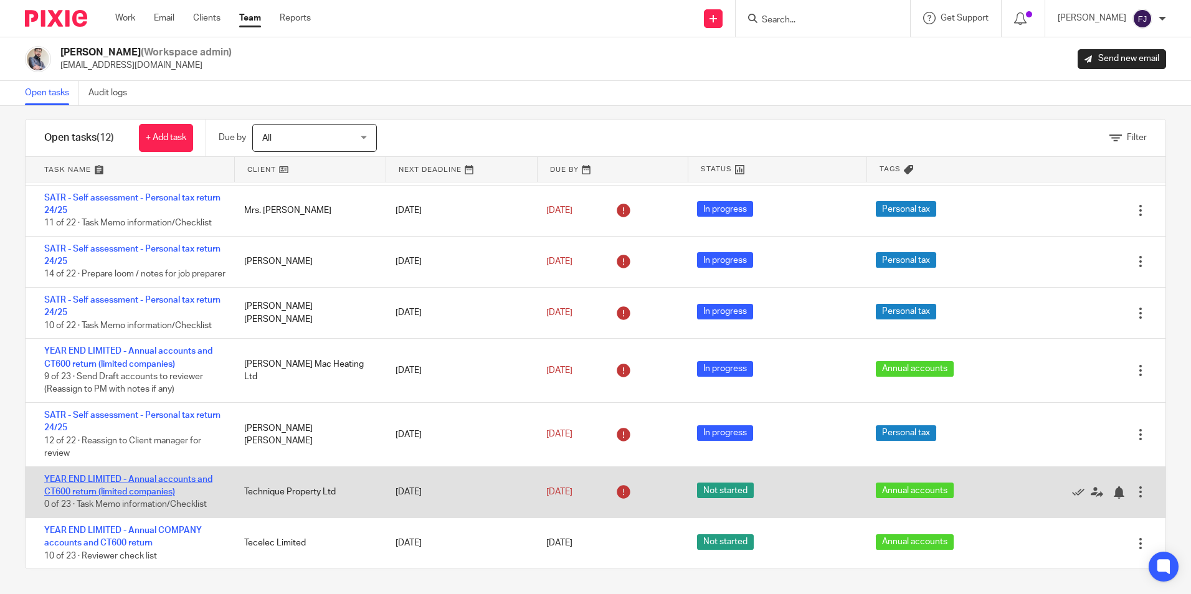
click at [135, 493] on link "YEAR END LIMITED - Annual accounts and CT600 return (limited companies)" at bounding box center [128, 485] width 168 height 21
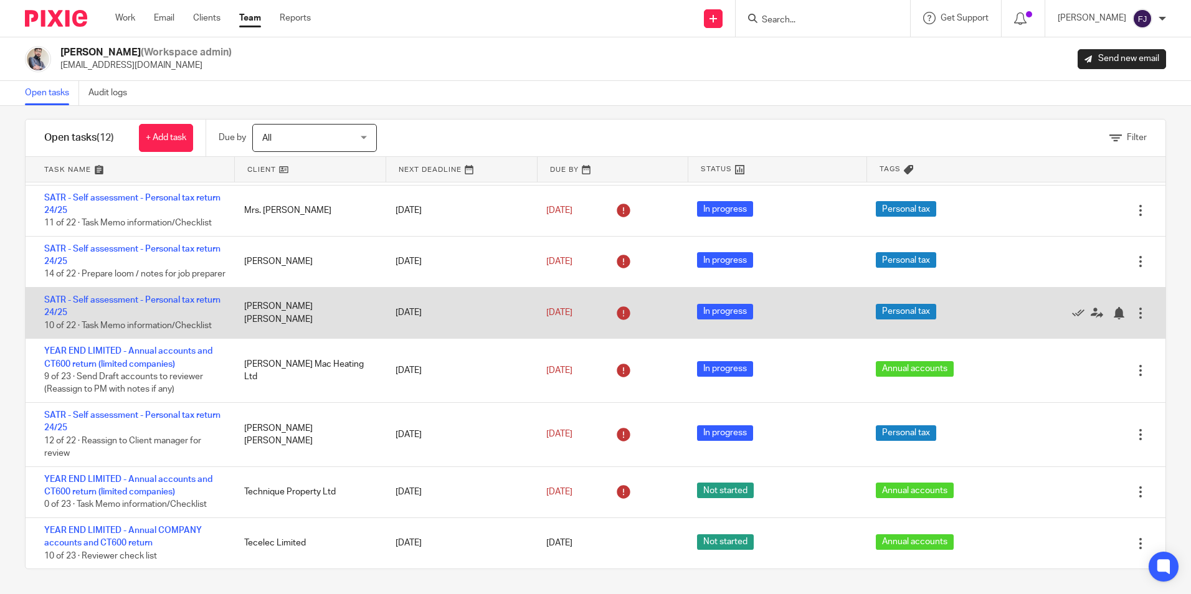
scroll to position [291, 0]
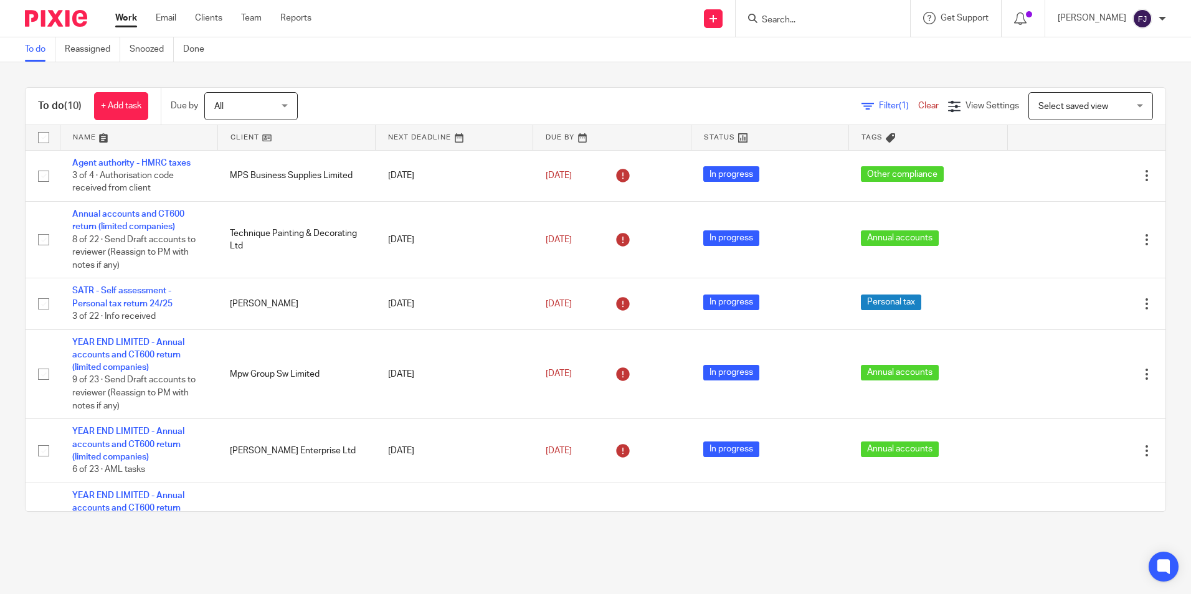
click at [321, 564] on main "To do Reassigned Snoozed Done To do (10) + Add task Due by All All Today Tomorr…" at bounding box center [595, 297] width 1191 height 594
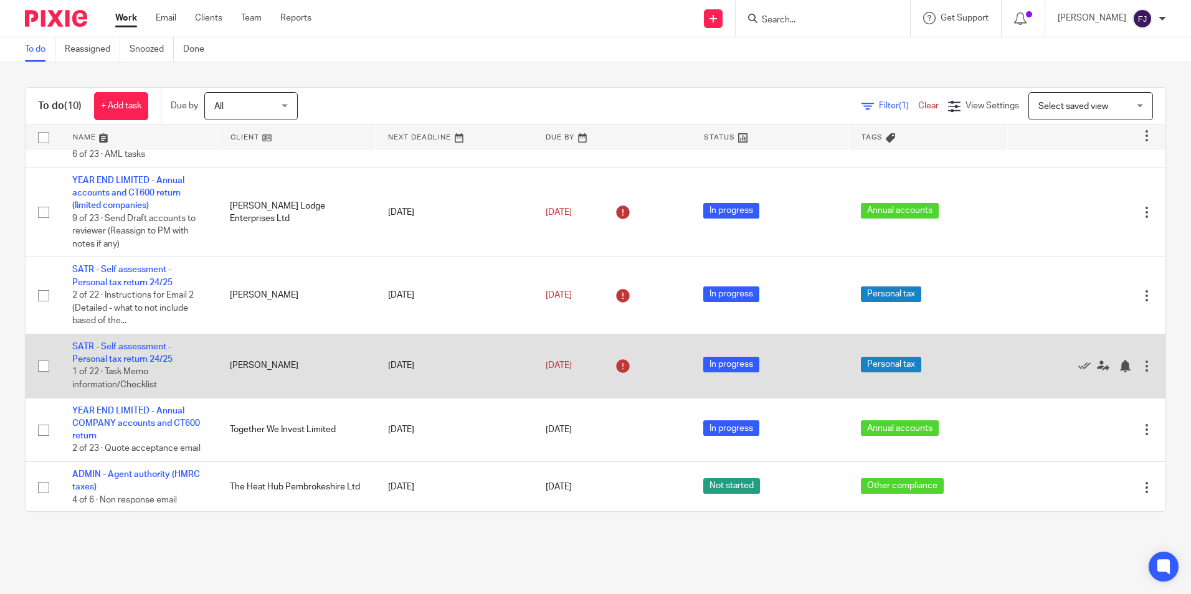
scroll to position [316, 0]
